Goal: Use online tool/utility: Use online tool/utility

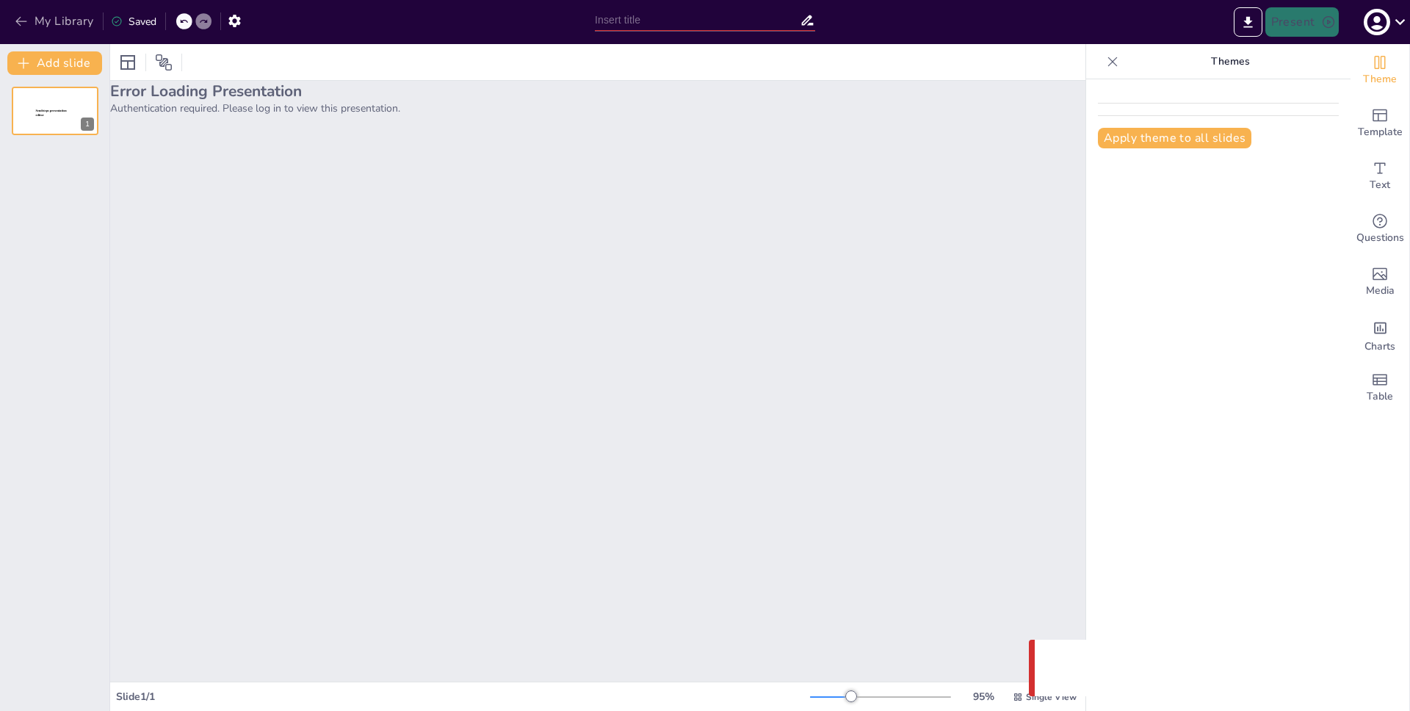
click at [53, 21] on button "My Library" at bounding box center [55, 22] width 89 height 24
click at [436, 239] on div "Error Loading Presentation Authentication required. Please log in to view this …" at bounding box center [597, 381] width 975 height 601
click at [1105, 55] on icon at bounding box center [1112, 61] width 15 height 15
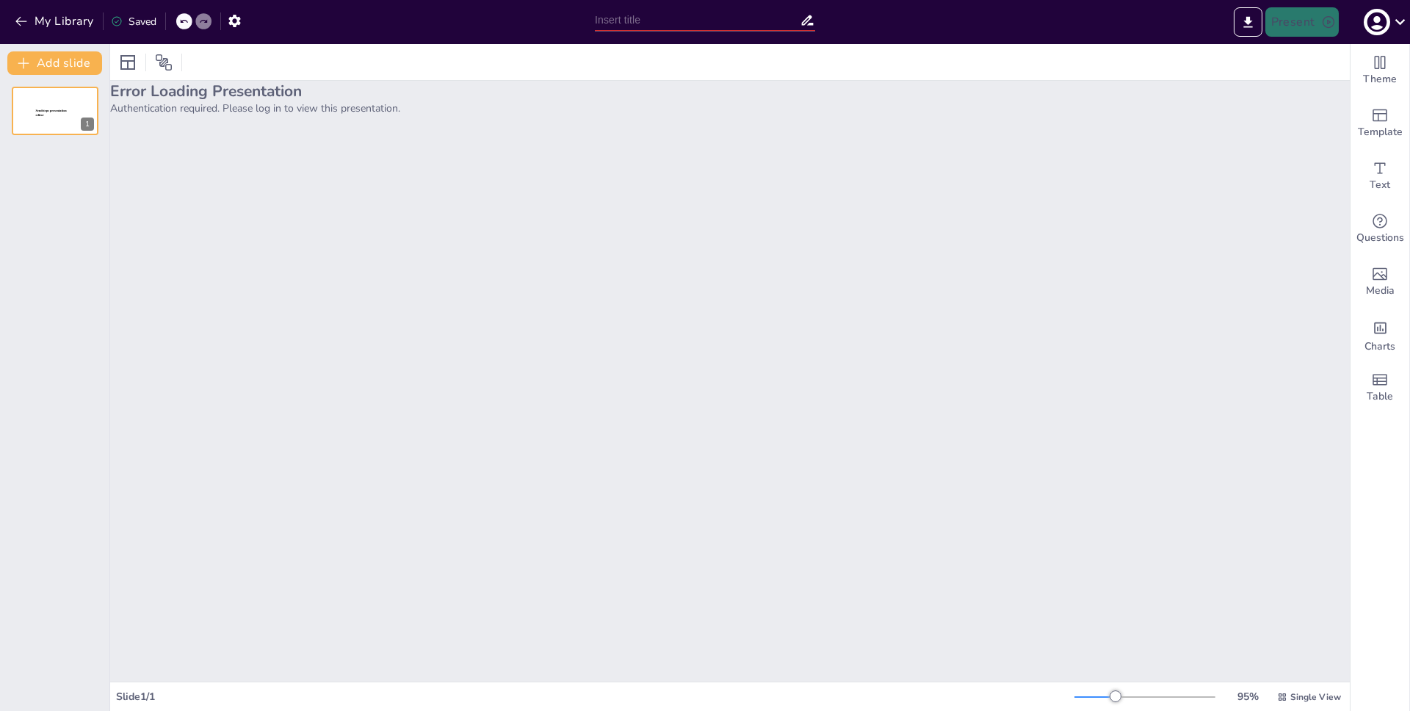
click at [550, 162] on div "Error Loading Presentation Authentication required. Please log in to view this …" at bounding box center [730, 381] width 1240 height 601
click at [202, 248] on div "Error Loading Presentation Authentication required. Please log in to view this …" at bounding box center [730, 381] width 1240 height 601
click at [856, 247] on div "Error Loading Presentation Authentication required. Please log in to view this …" at bounding box center [730, 381] width 1240 height 601
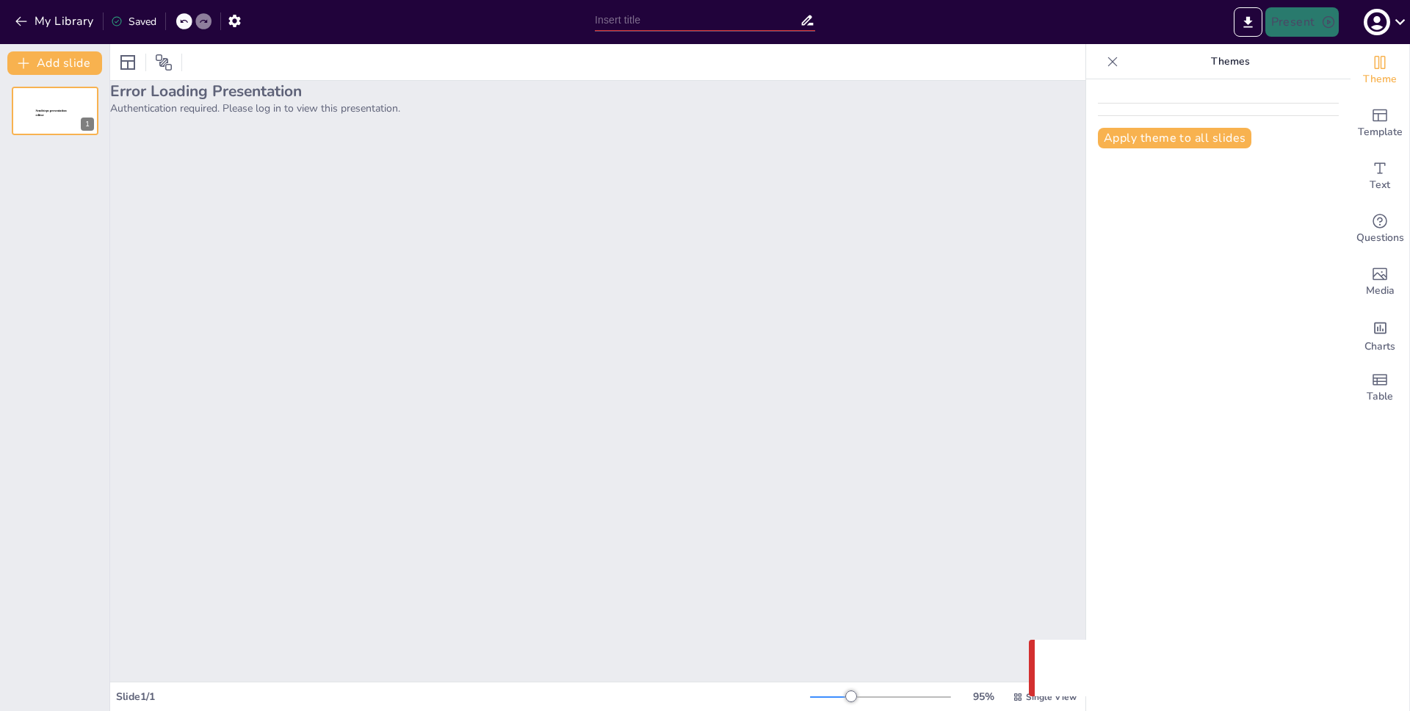
click at [398, 237] on div "Error Loading Presentation Authentication required. Please log in to view this …" at bounding box center [597, 381] width 975 height 601
click at [46, 14] on button "My Library" at bounding box center [55, 22] width 89 height 24
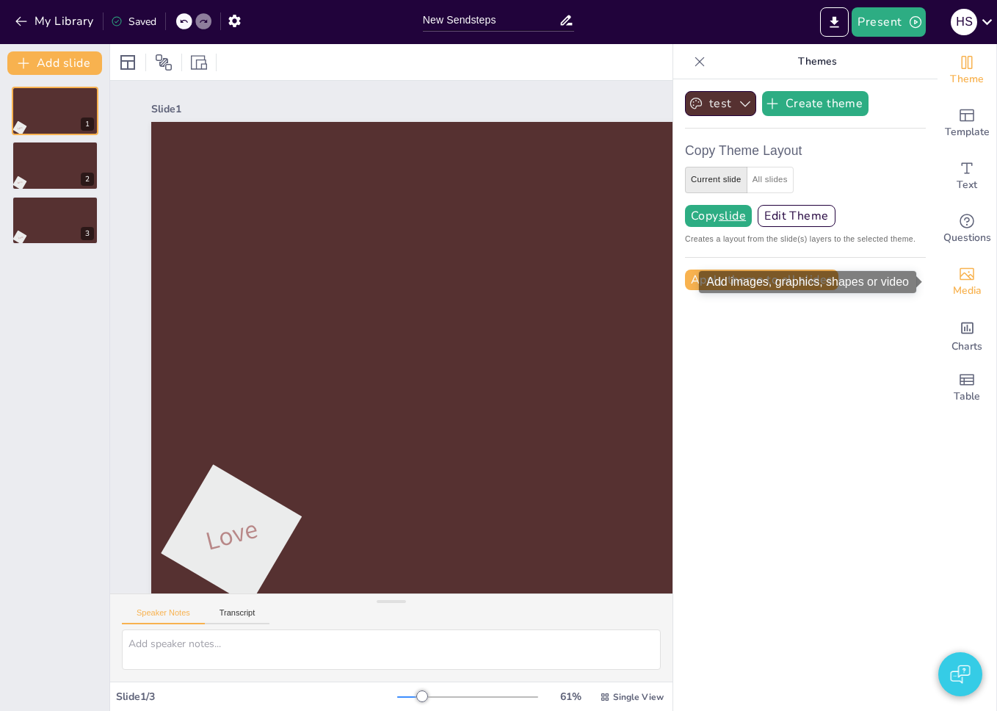
click at [959, 270] on icon "Add images, graphics, shapes or video" at bounding box center [967, 274] width 18 height 18
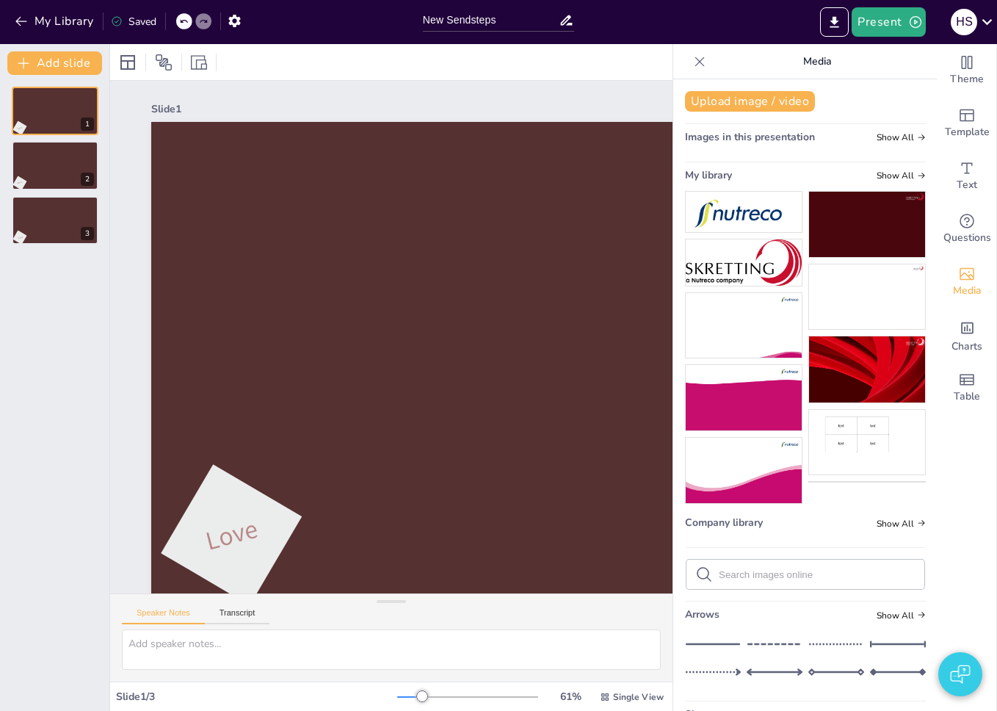
scroll to position [240, 0]
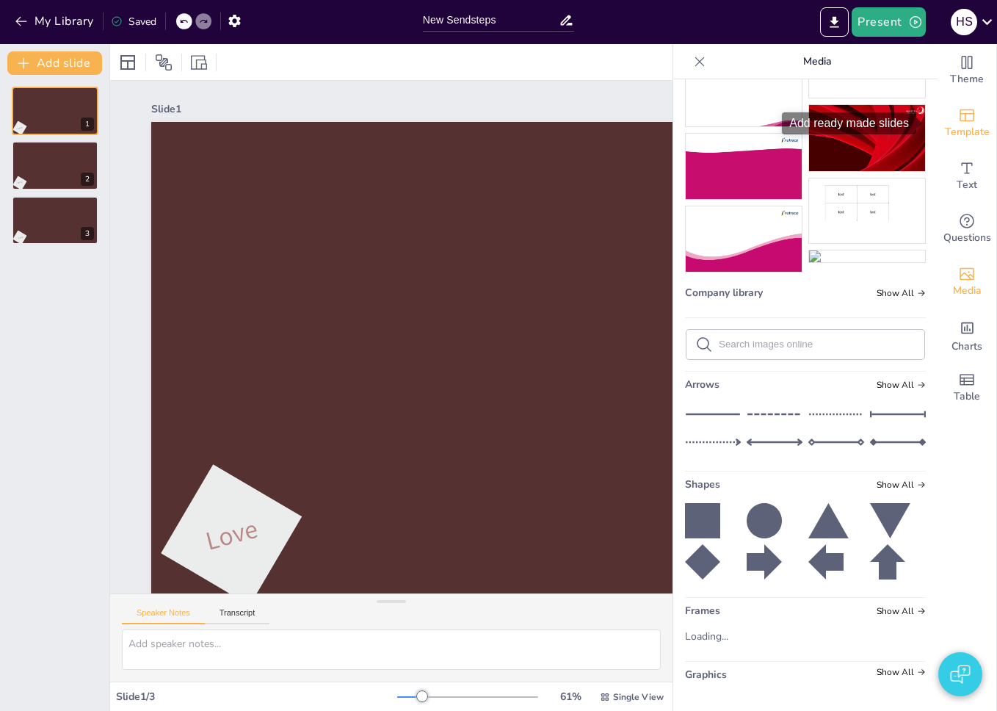
click at [961, 134] on span "Template" at bounding box center [967, 132] width 45 height 16
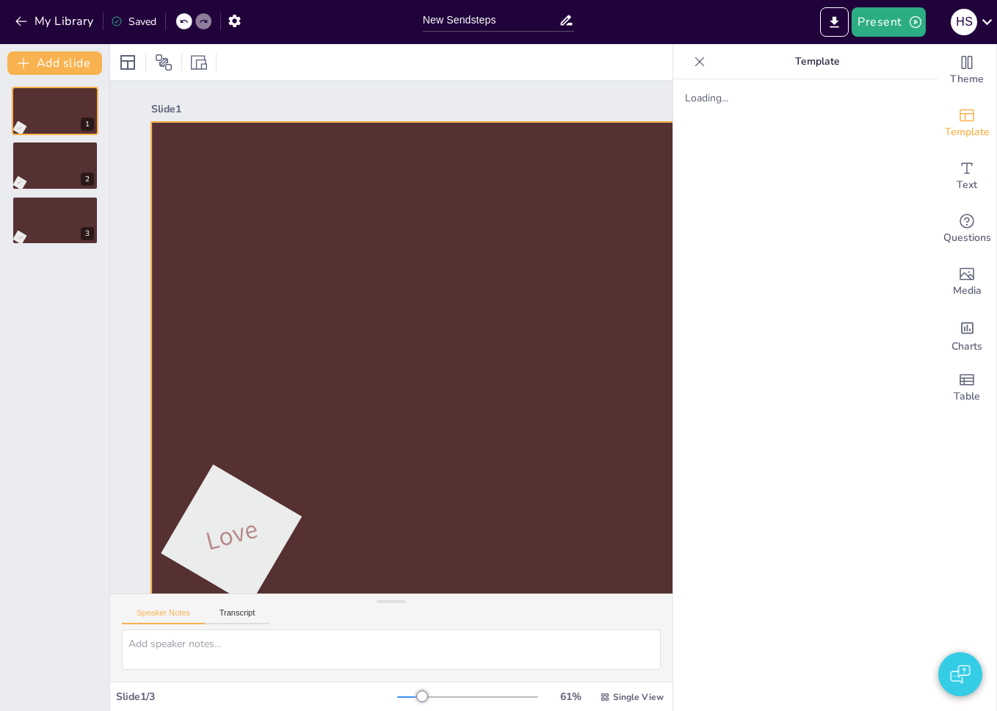
click at [296, 290] on div at bounding box center [583, 365] width 864 height 486
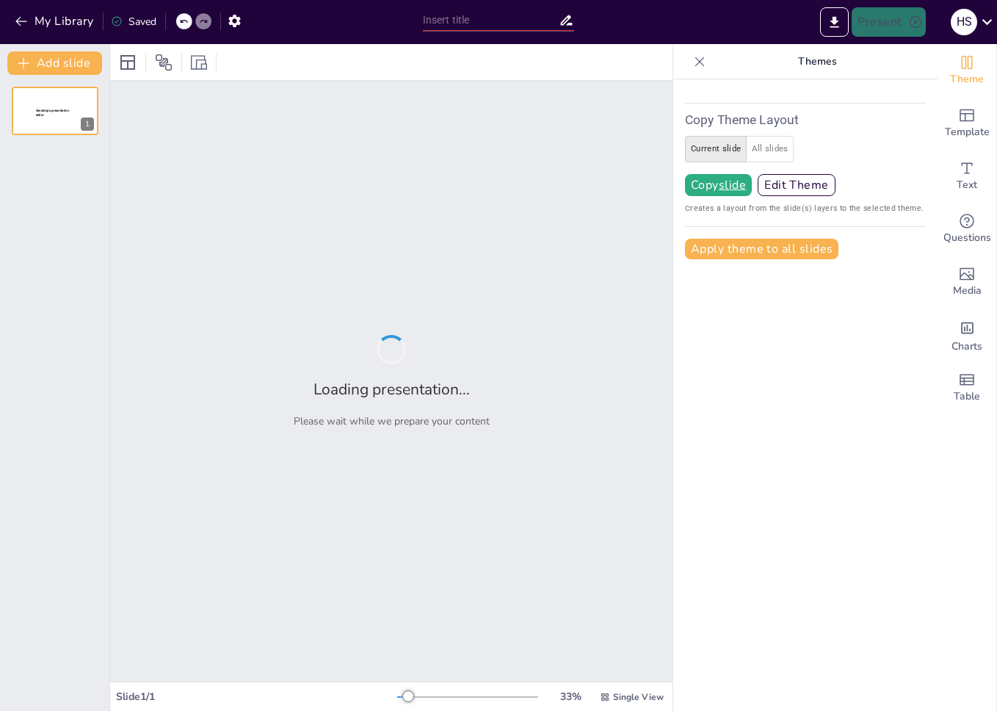
type input "New Sendsteps"
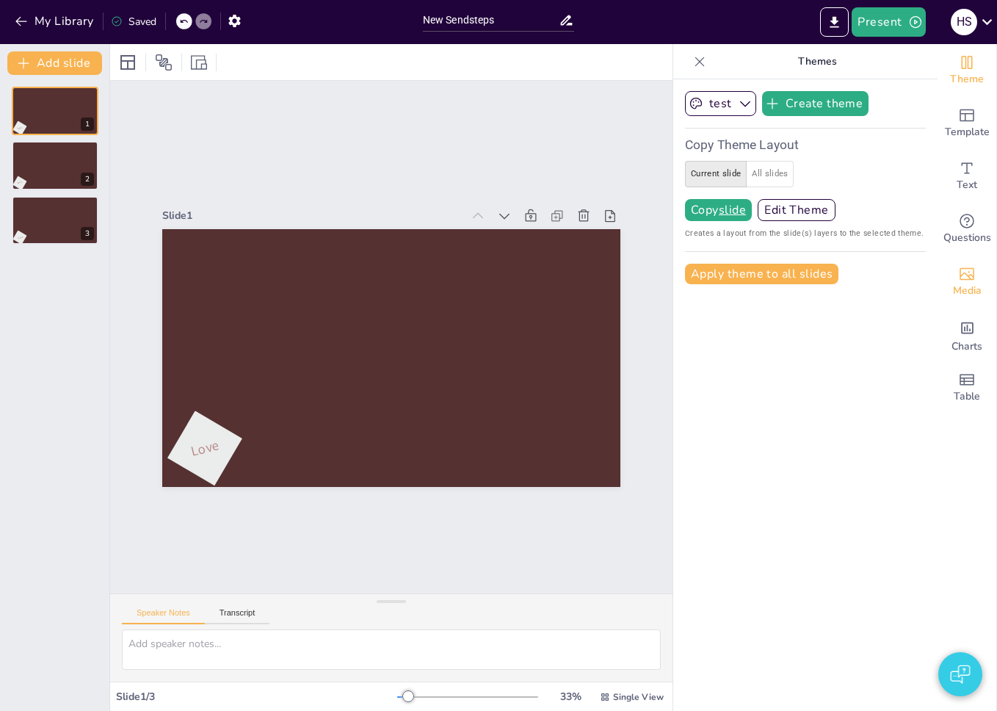
click at [968, 284] on span "Media" at bounding box center [967, 291] width 29 height 16
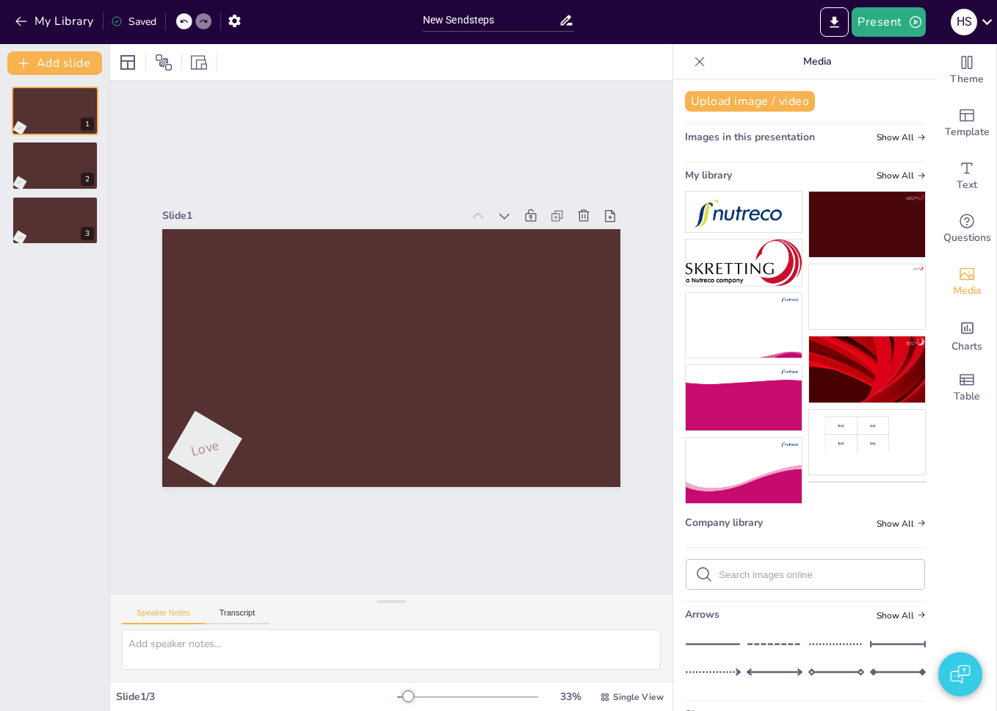
scroll to position [382, 0]
